Goal: Task Accomplishment & Management: Use online tool/utility

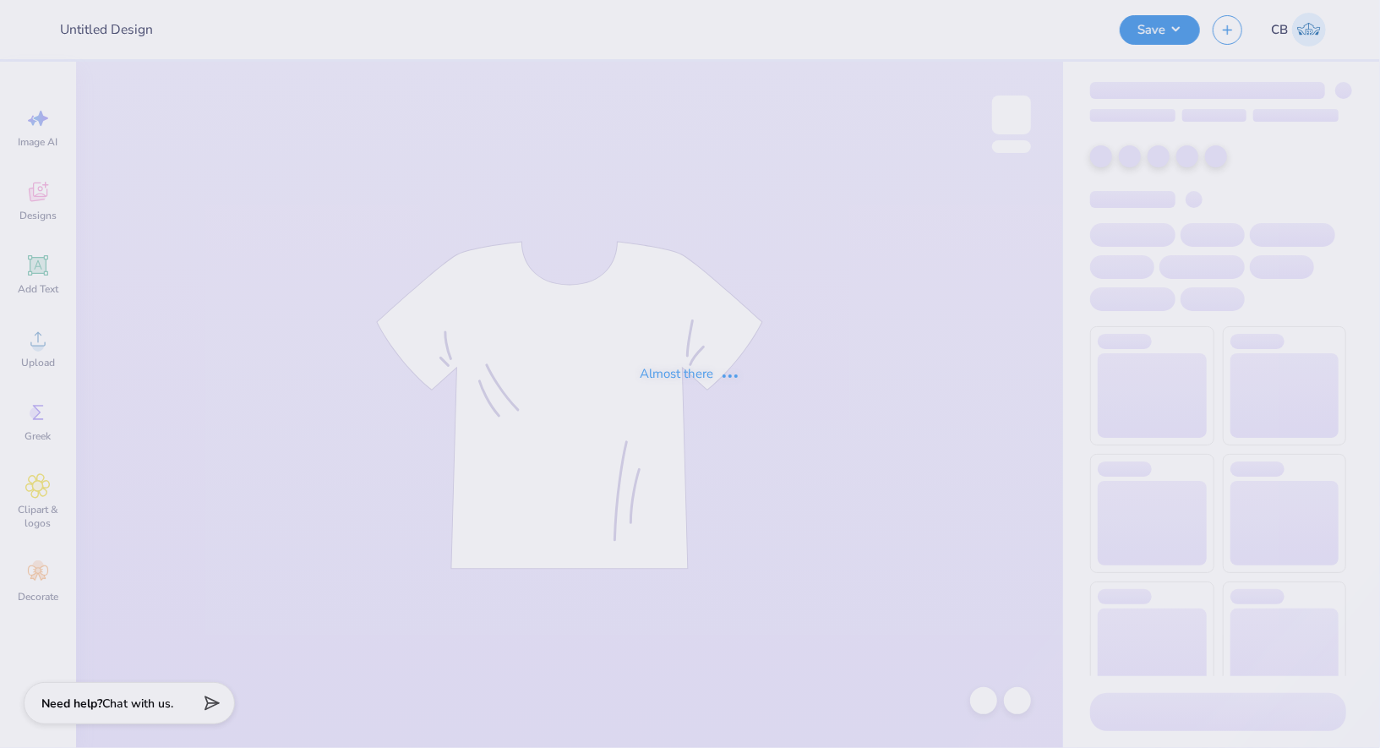
type input "Official Gw Equestrian Email : [PERSON_NAME][GEOGRAPHIC_DATA][US_STATE]"
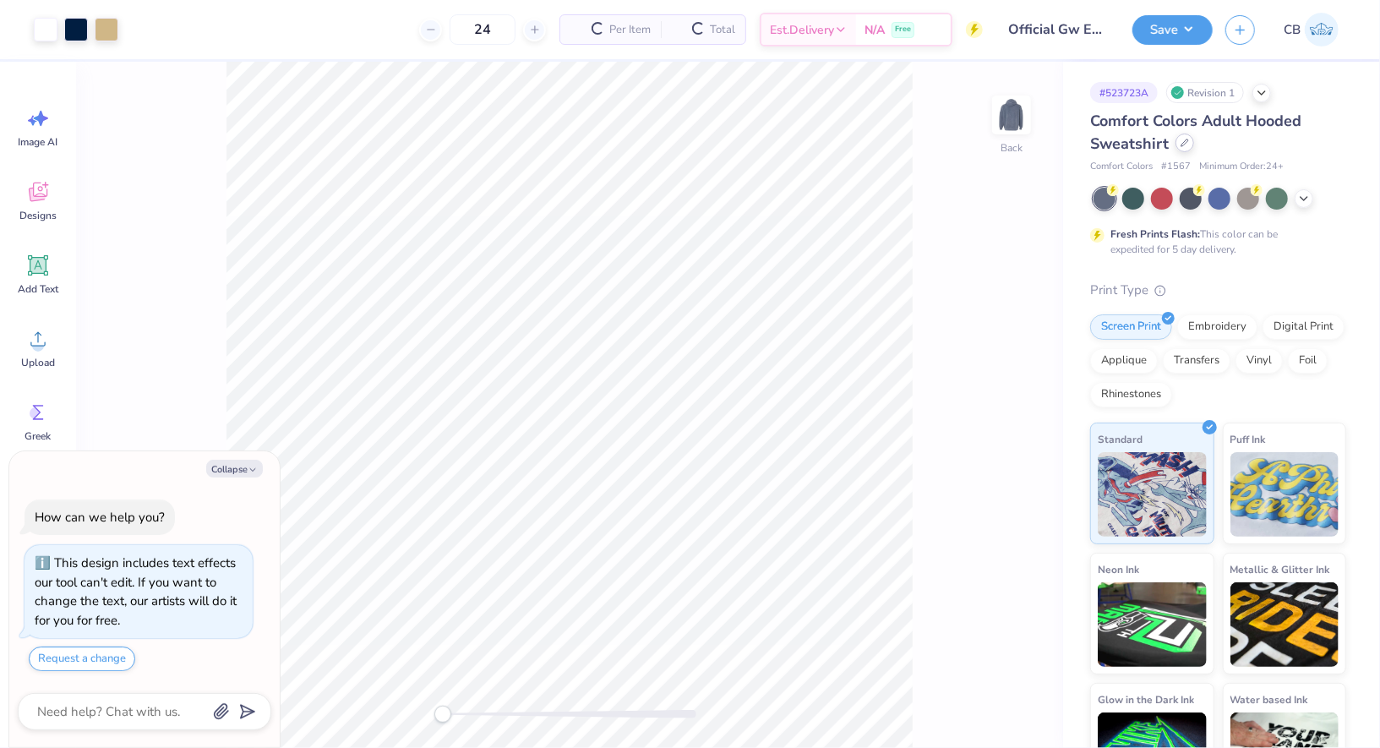
click at [1188, 145] on div at bounding box center [1185, 143] width 19 height 19
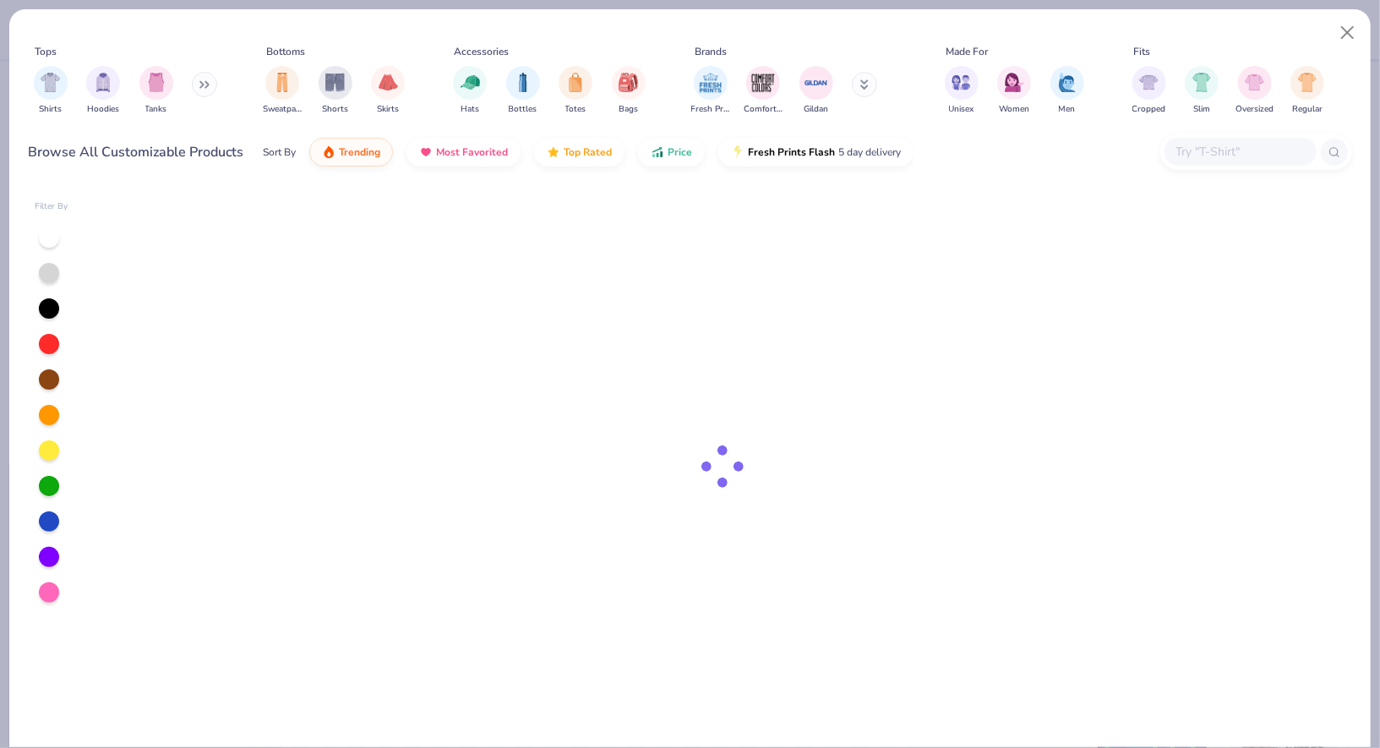
click at [1211, 150] on input "text" at bounding box center [1240, 151] width 130 height 19
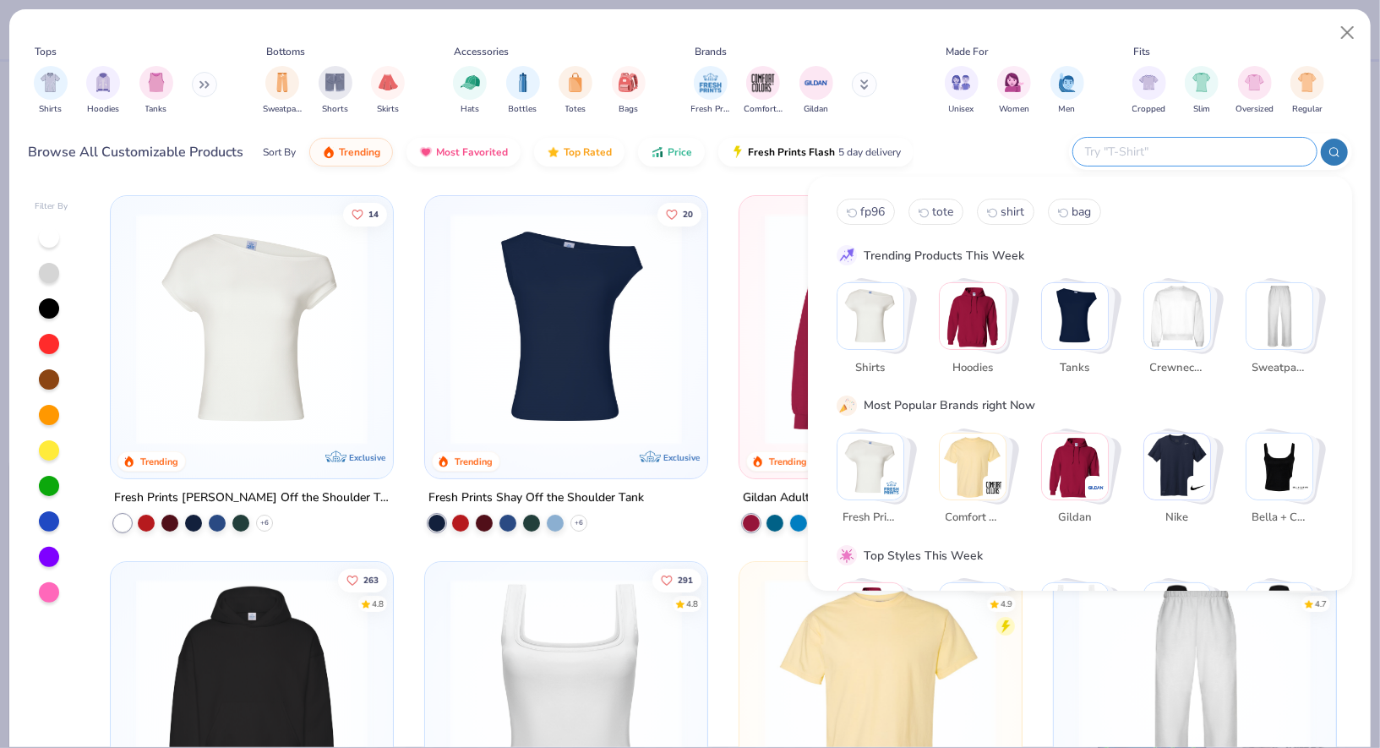
type textarea "x"
paste input "NKFD9891"
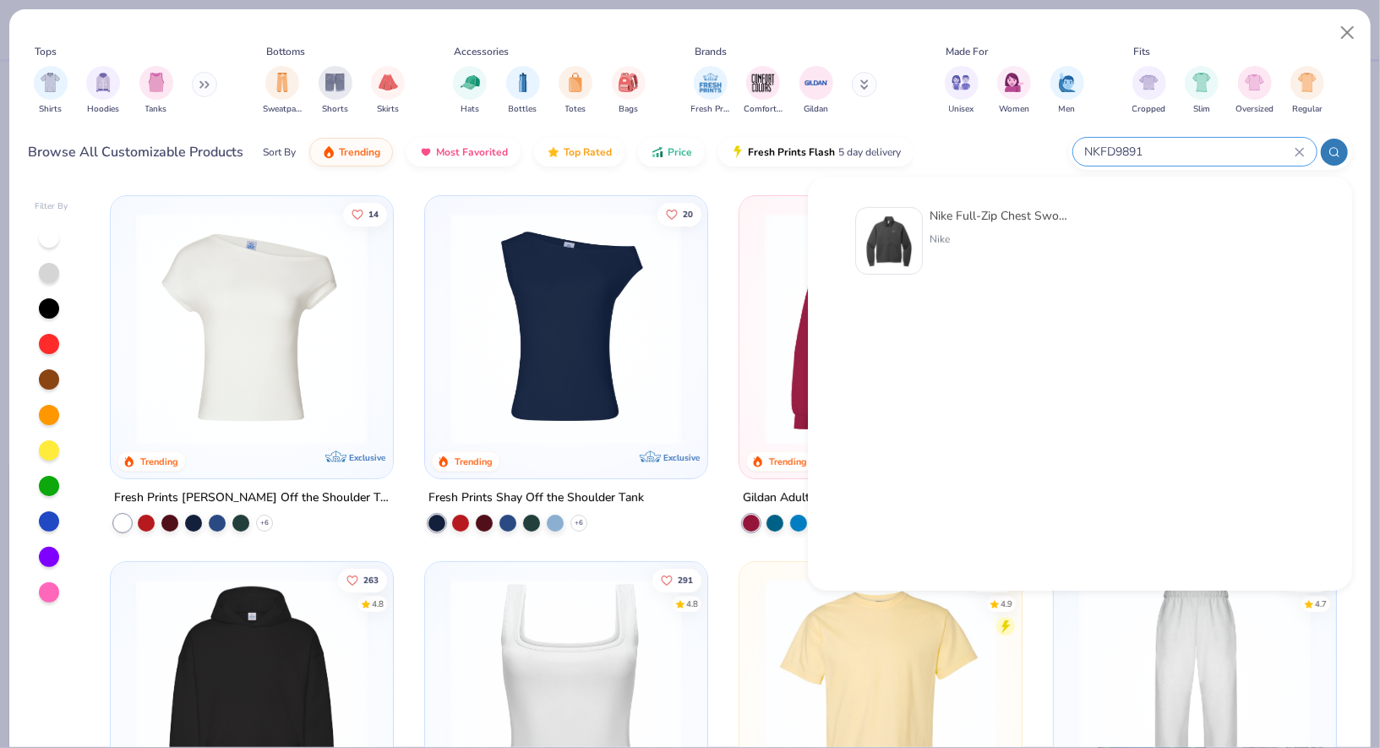
type input "NKFD9891"
click at [890, 248] on img at bounding box center [889, 241] width 52 height 52
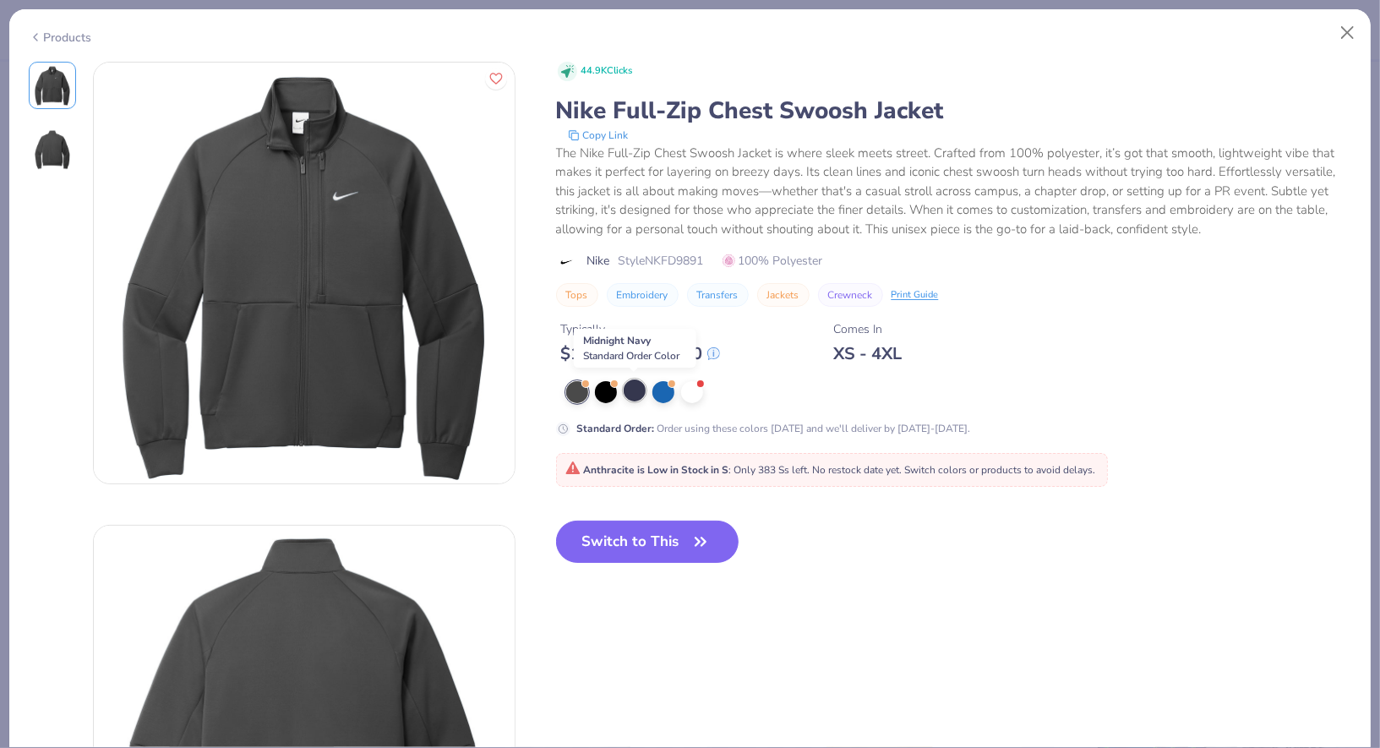
click at [634, 389] on div at bounding box center [635, 390] width 22 height 22
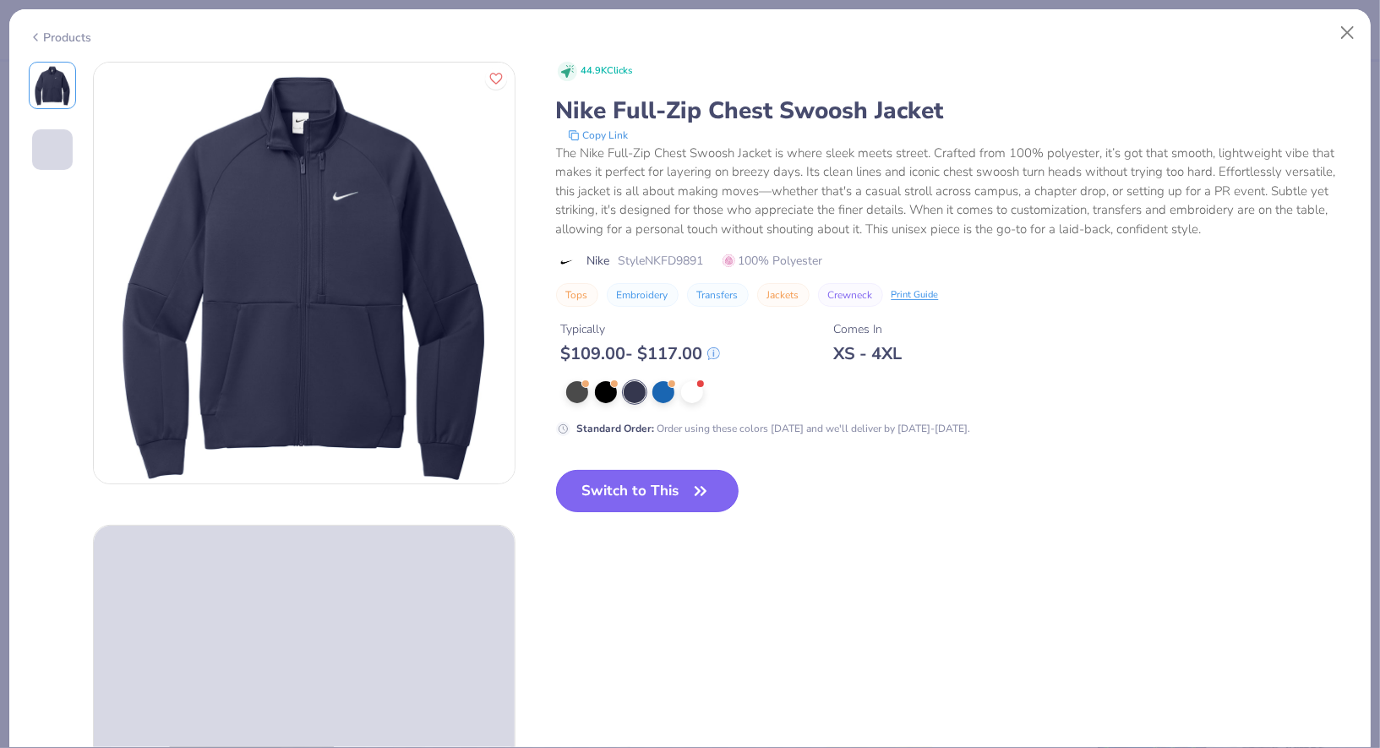
click at [631, 504] on button "Switch to This" at bounding box center [647, 491] width 183 height 42
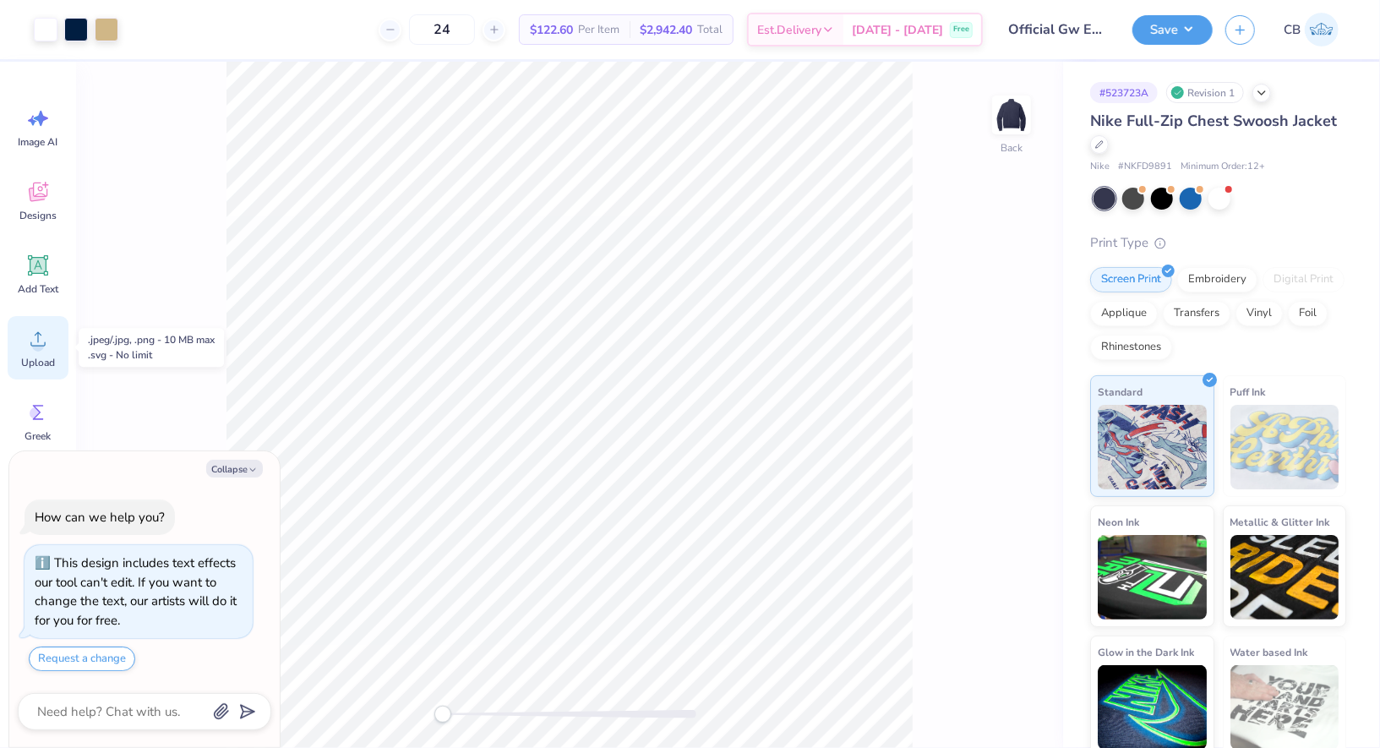
click at [37, 337] on icon at bounding box center [37, 339] width 15 height 14
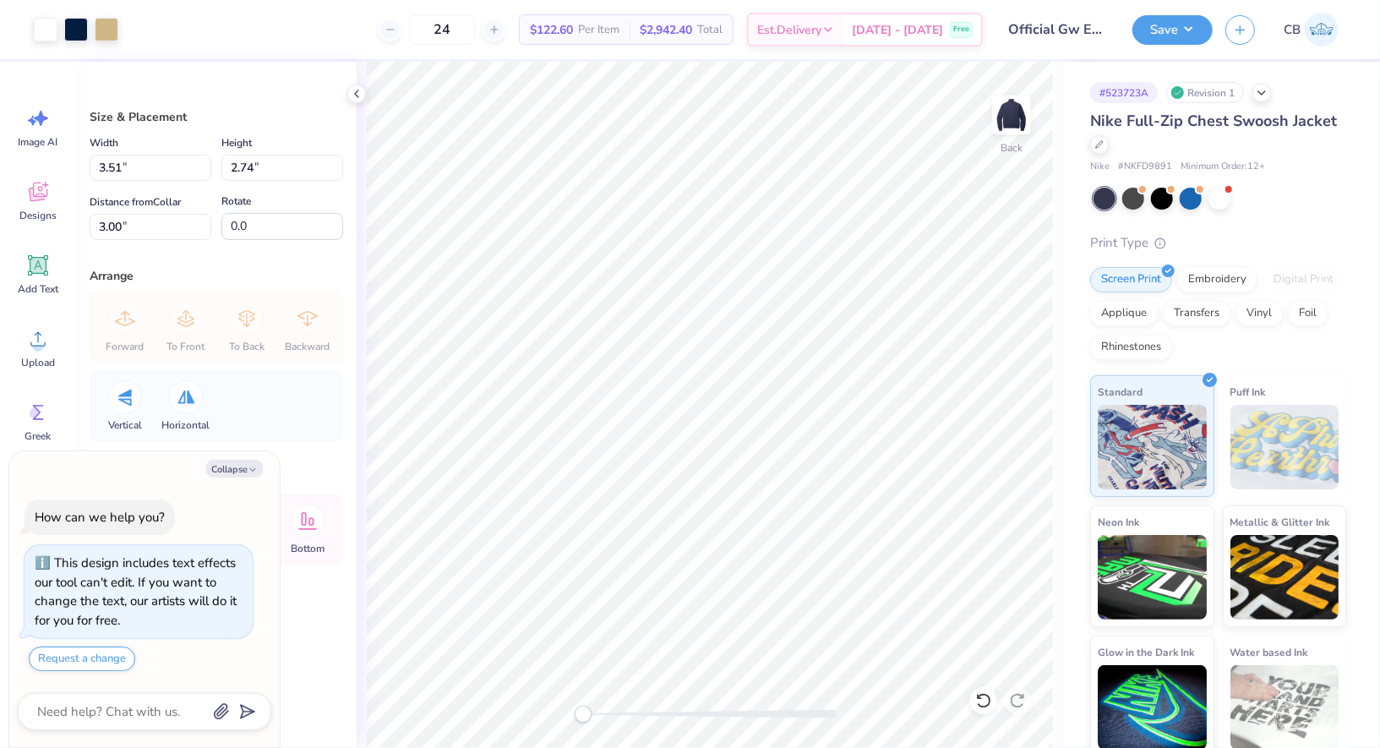
type textarea "x"
type input "3.14"
type input "2.45"
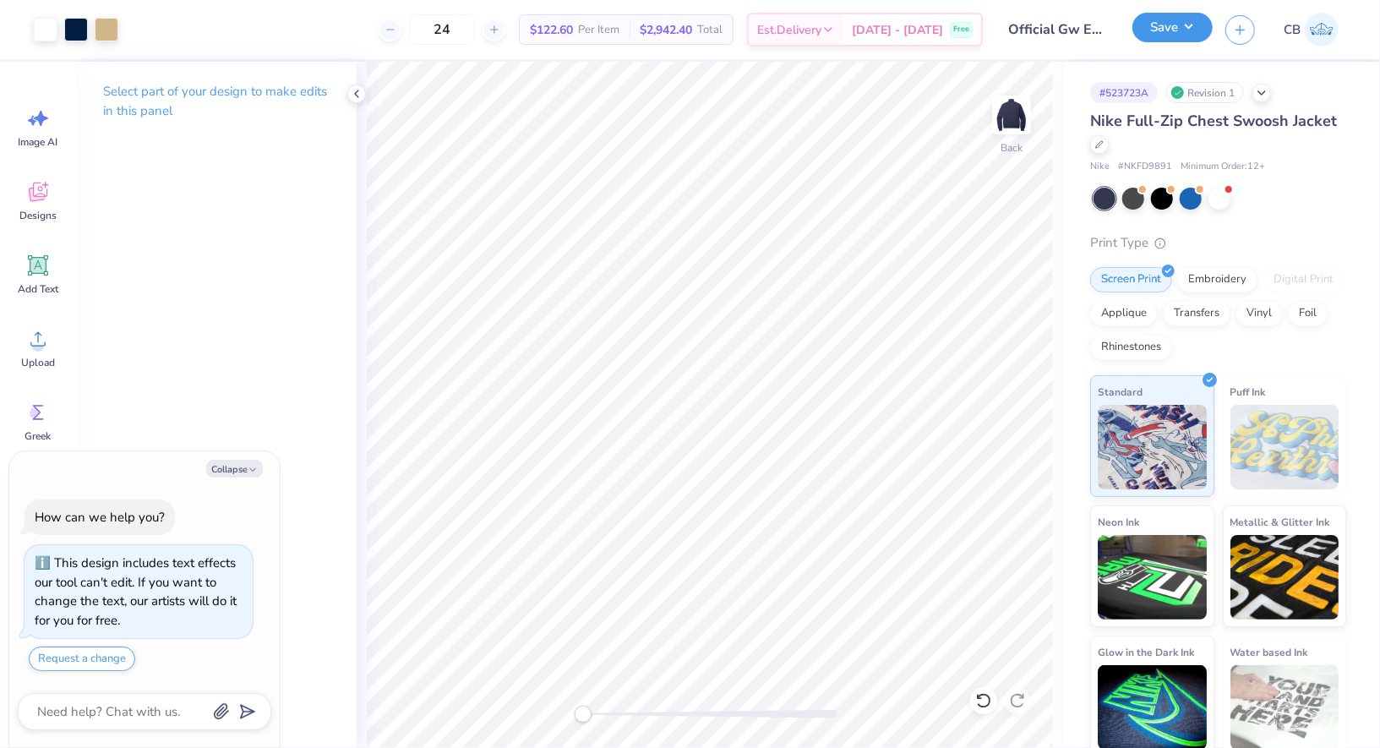
click at [1183, 23] on button "Save" at bounding box center [1172, 28] width 80 height 30
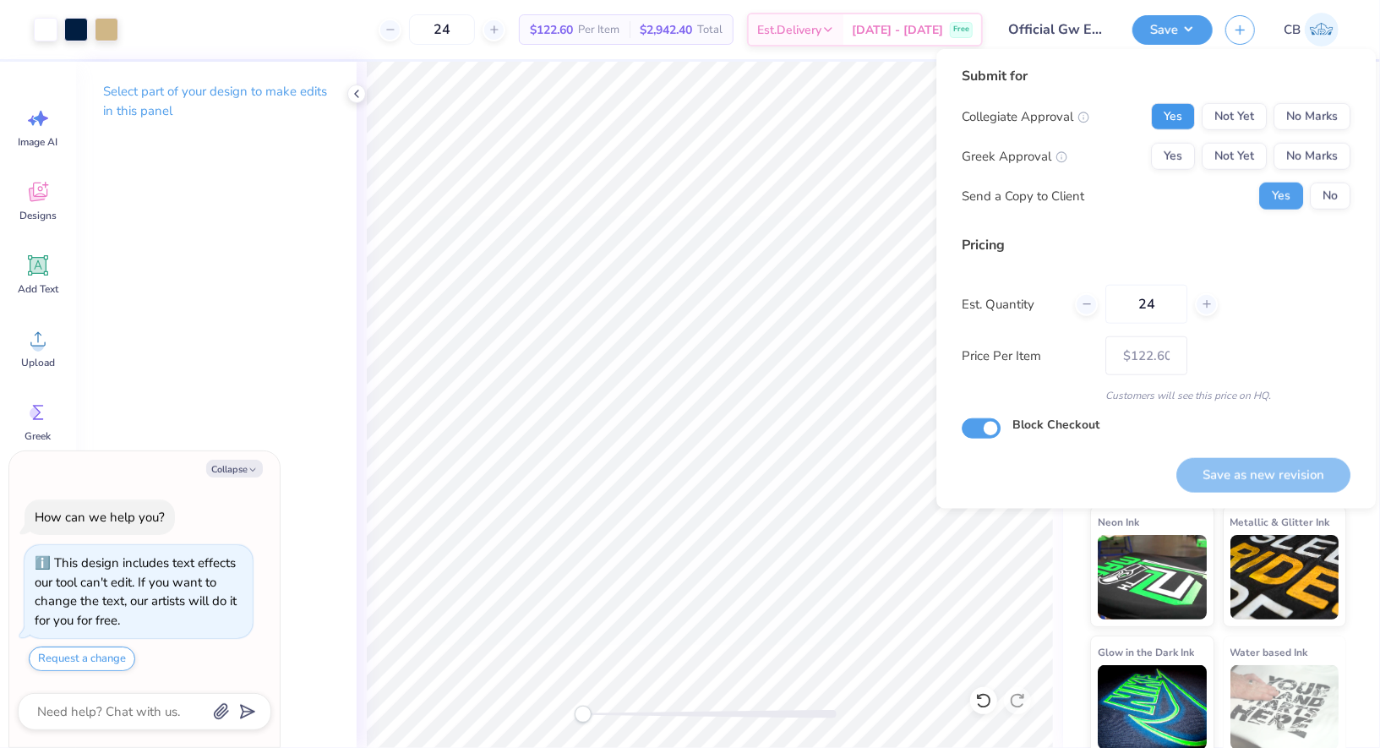
click at [1195, 119] on button "Yes" at bounding box center [1173, 116] width 44 height 27
click at [1163, 119] on button "Yes" at bounding box center [1173, 116] width 44 height 27
click at [1319, 159] on button "No Marks" at bounding box center [1312, 156] width 77 height 27
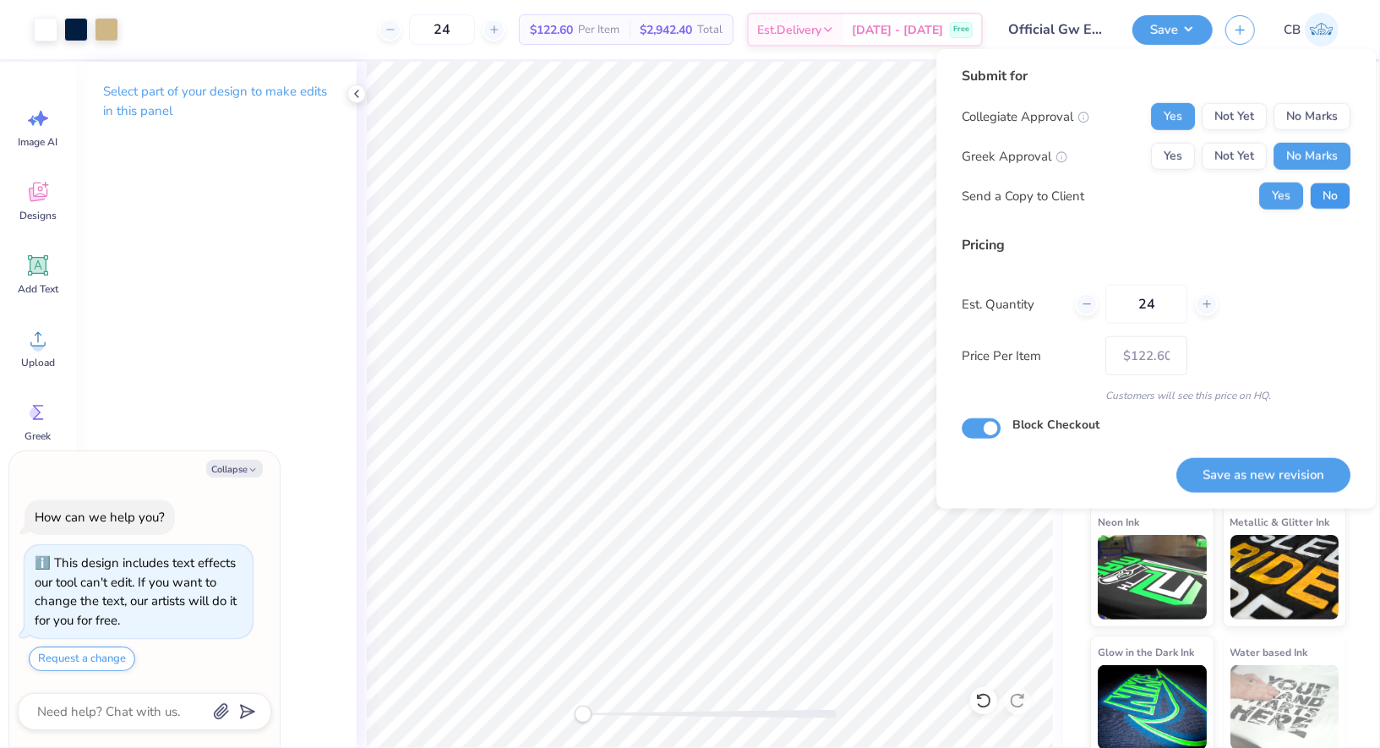
click at [1342, 189] on button "No" at bounding box center [1330, 196] width 41 height 27
click at [1268, 472] on button "Save as new revision" at bounding box center [1263, 475] width 174 height 35
type textarea "x"
type input "– –"
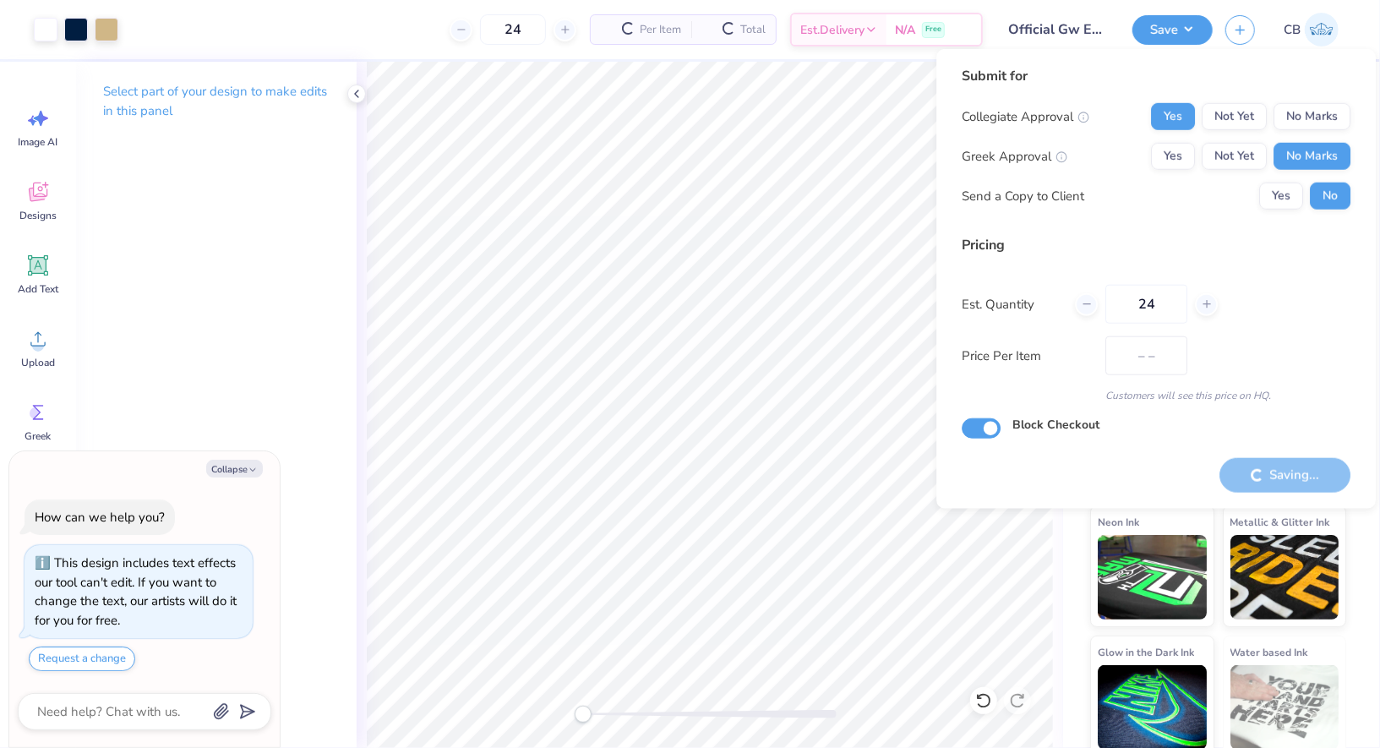
type textarea "x"
type input "$122.60"
type textarea "x"
